Goal: Information Seeking & Learning: Learn about a topic

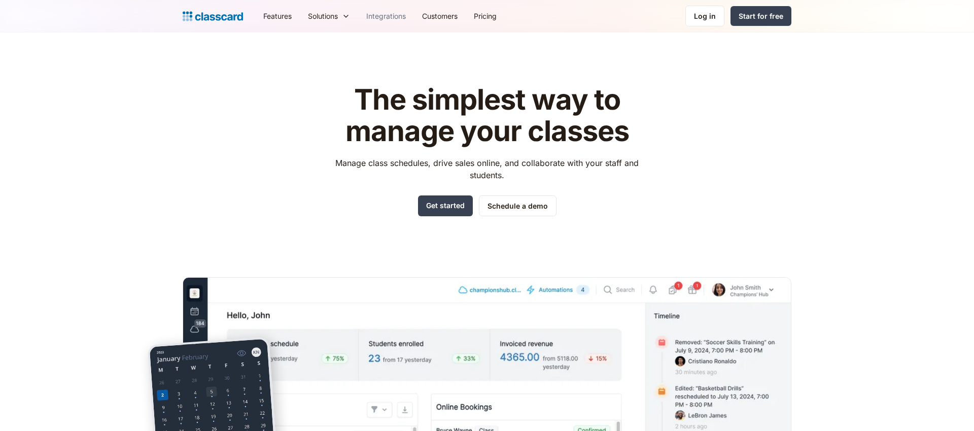
click at [364, 16] on link "Integrations" at bounding box center [386, 16] width 56 height 23
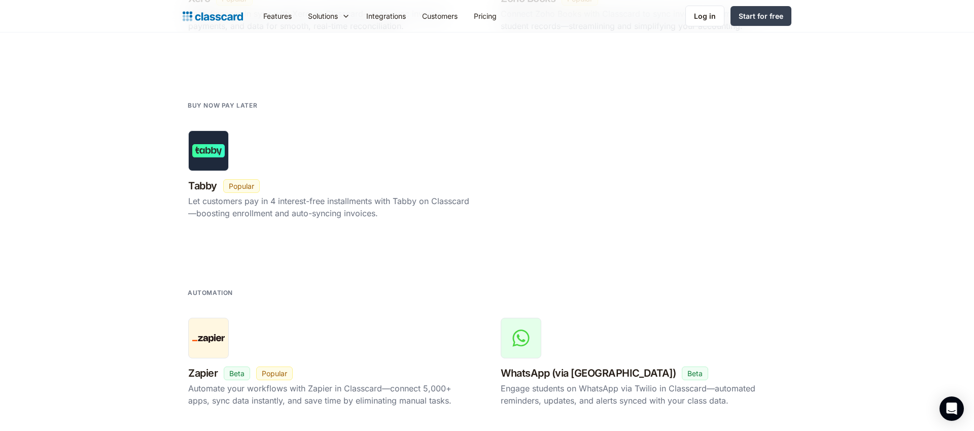
scroll to position [1587, 0]
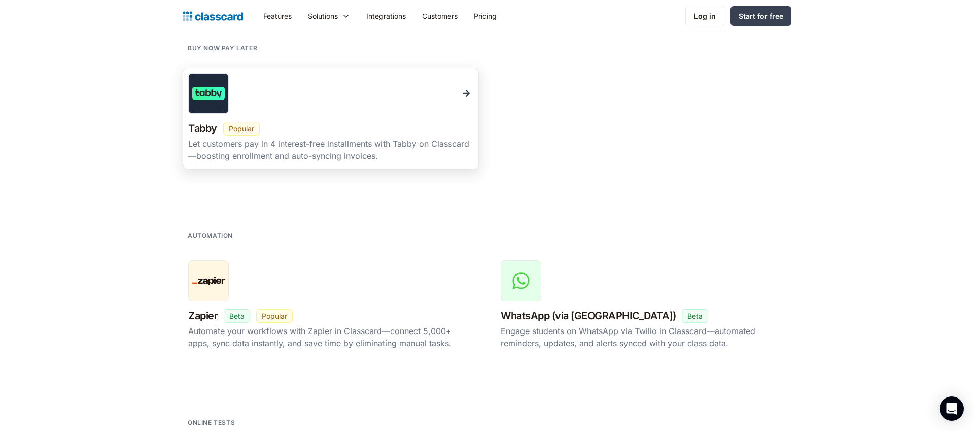
click at [396, 131] on div "Tabby New Beta Popular" at bounding box center [330, 129] width 285 height 18
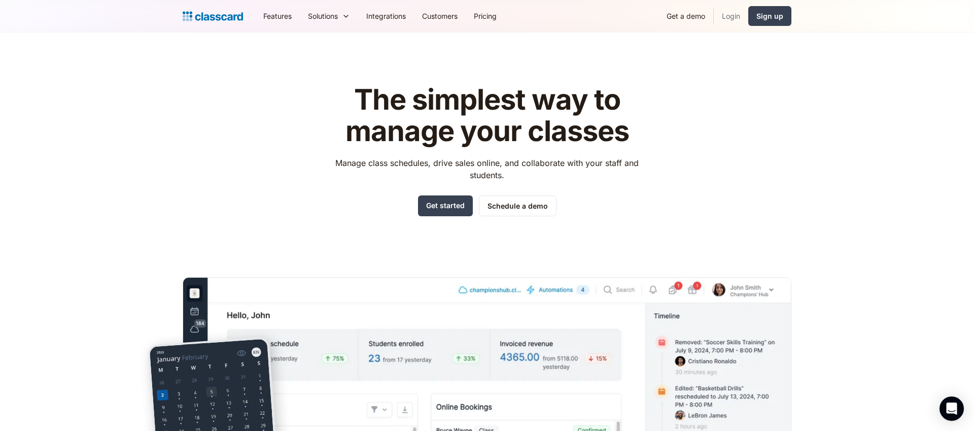
click at [724, 18] on link "Login" at bounding box center [731, 16] width 35 height 23
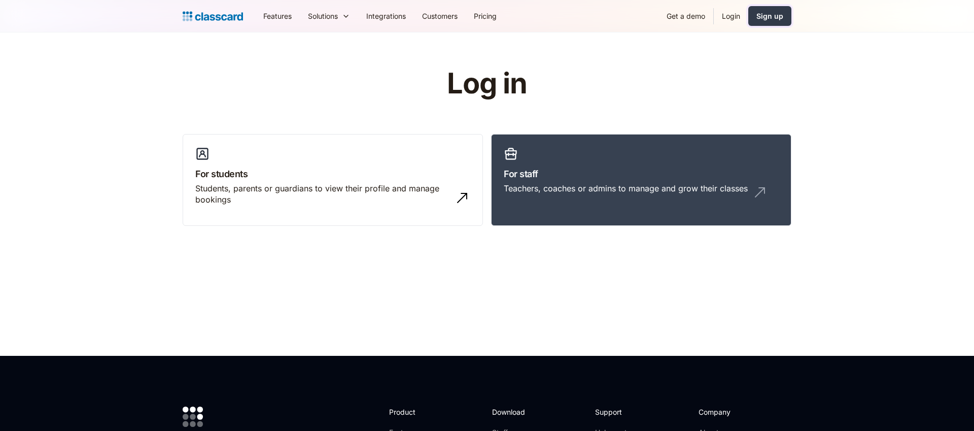
click at [764, 16] on div "Sign up" at bounding box center [770, 16] width 27 height 11
click at [693, 20] on link "Get a demo" at bounding box center [686, 16] width 55 height 23
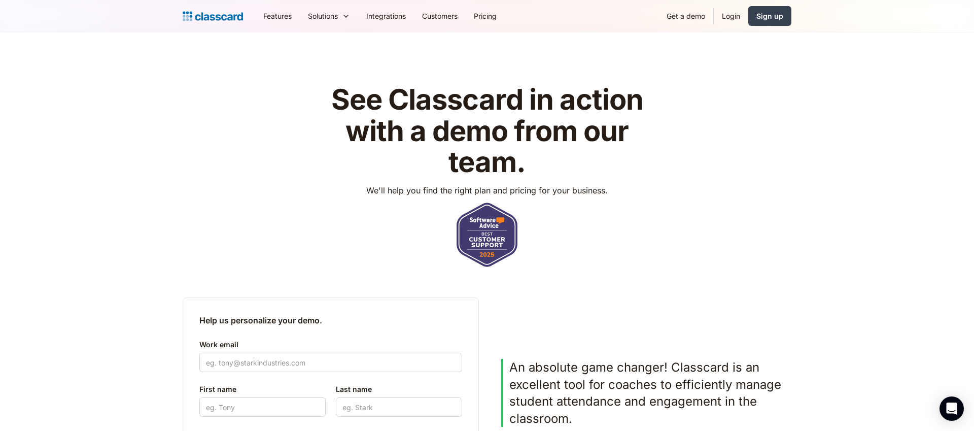
click at [235, 19] on img "home" at bounding box center [213, 16] width 60 height 14
